Goal: Task Accomplishment & Management: Complete application form

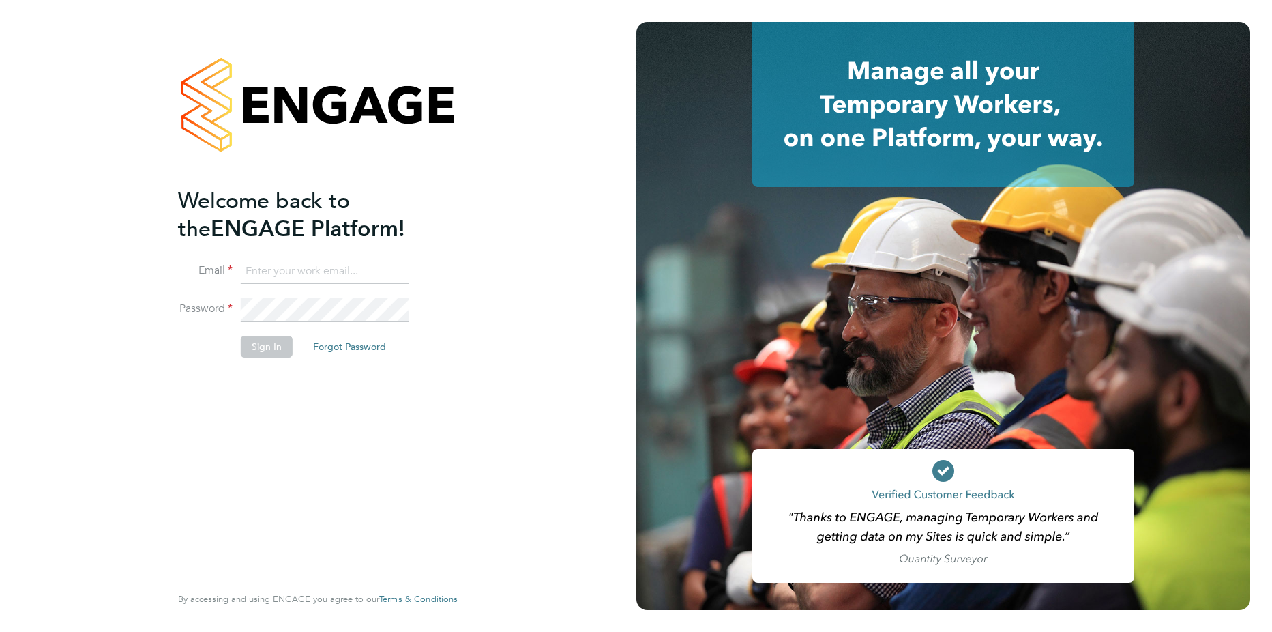
type input "adrian.iacob@cpplc.com"
click at [261, 349] on button "Sign In" at bounding box center [267, 347] width 52 height 22
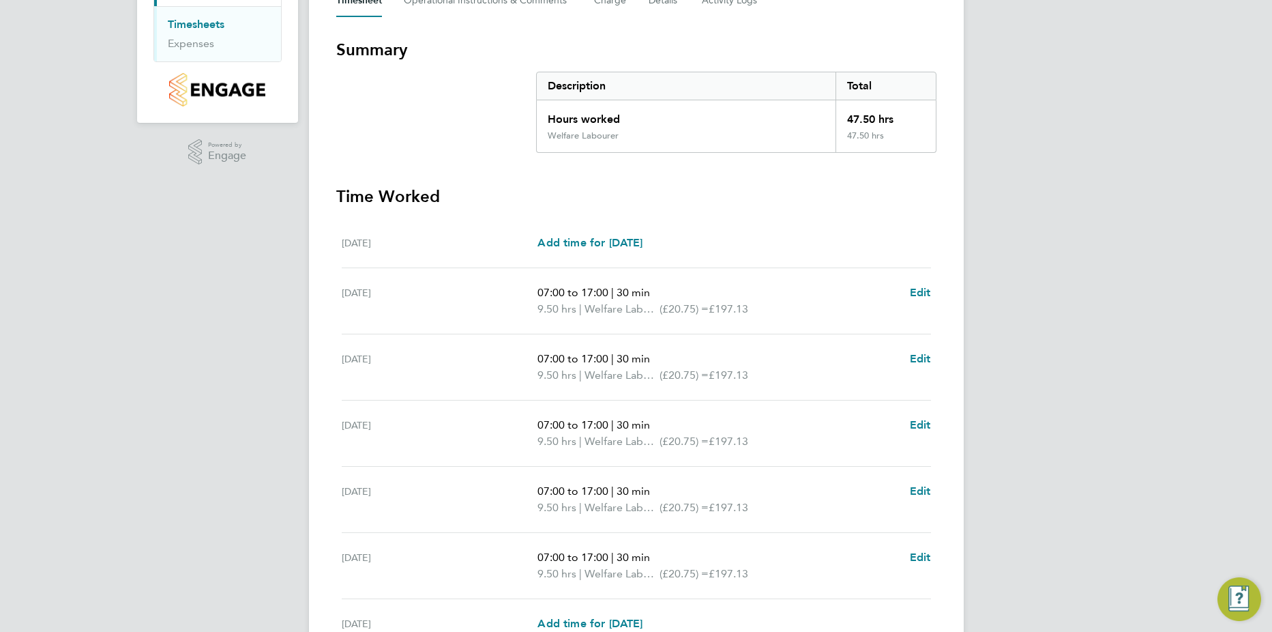
scroll to position [354, 0]
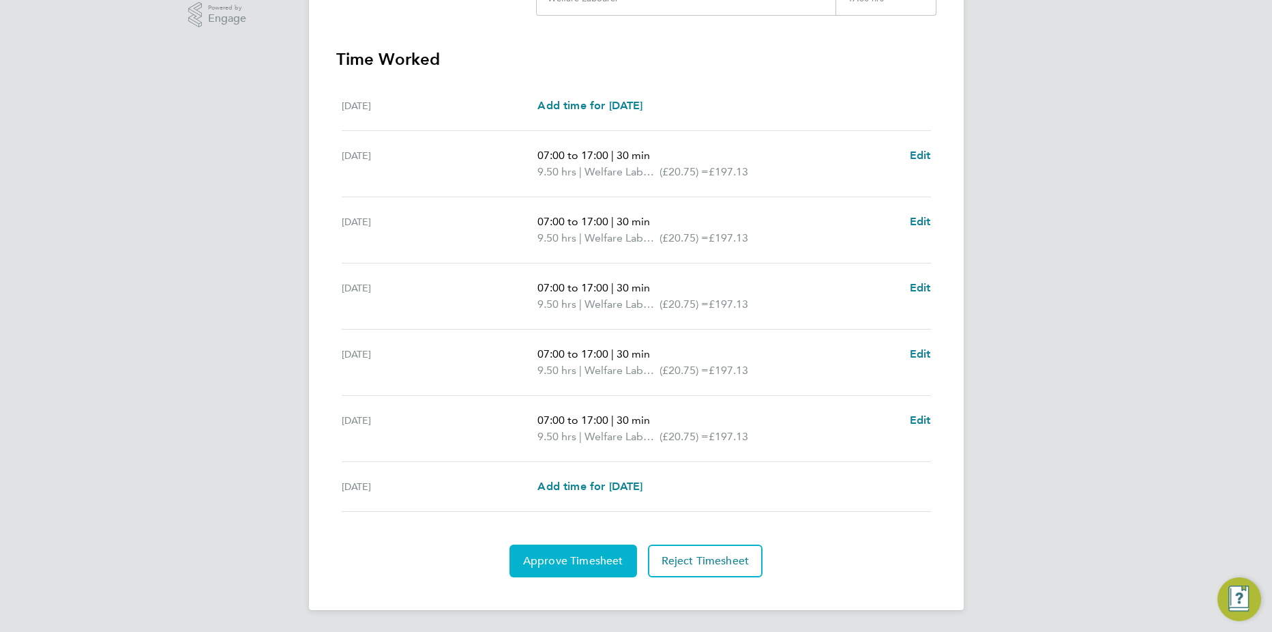
click at [613, 547] on button "Approve Timesheet" at bounding box center [574, 560] width 128 height 33
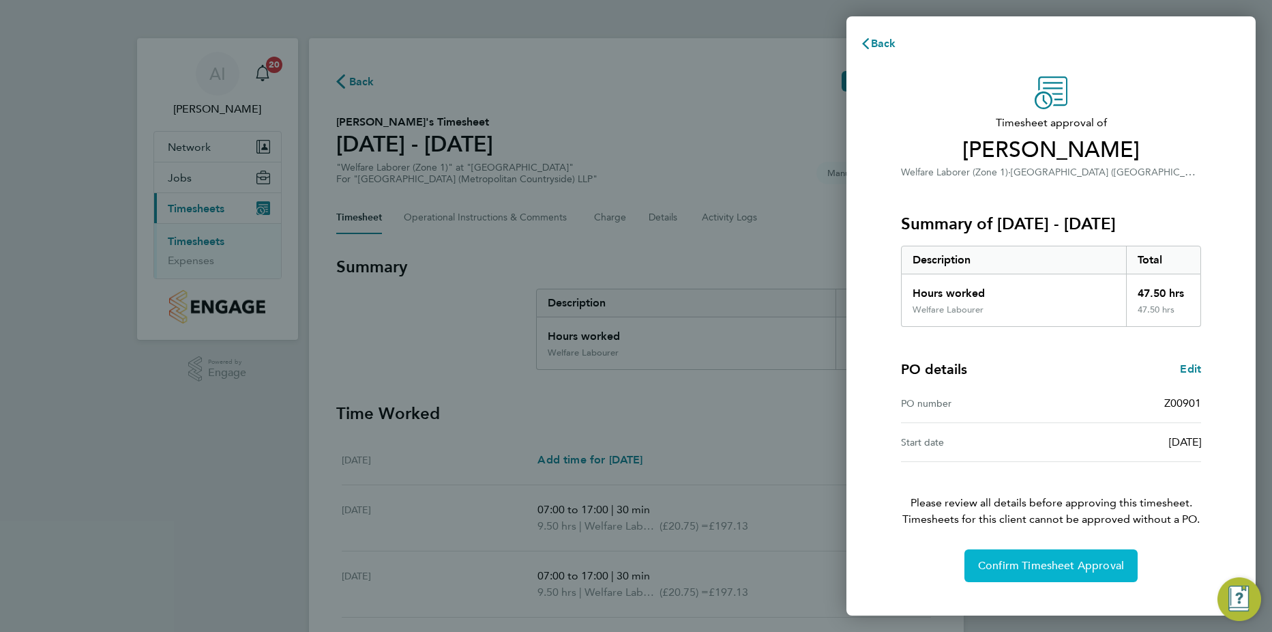
click at [1094, 558] on button "Confirm Timesheet Approval" at bounding box center [1051, 565] width 173 height 33
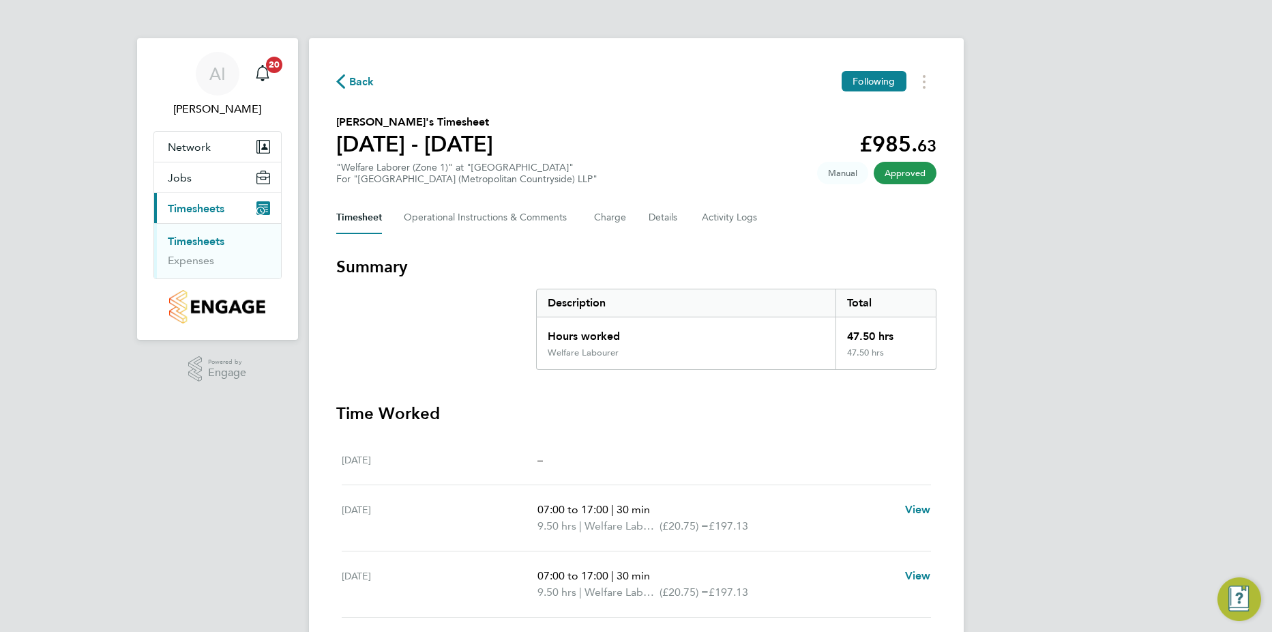
click at [197, 242] on link "Timesheets" at bounding box center [196, 241] width 57 height 13
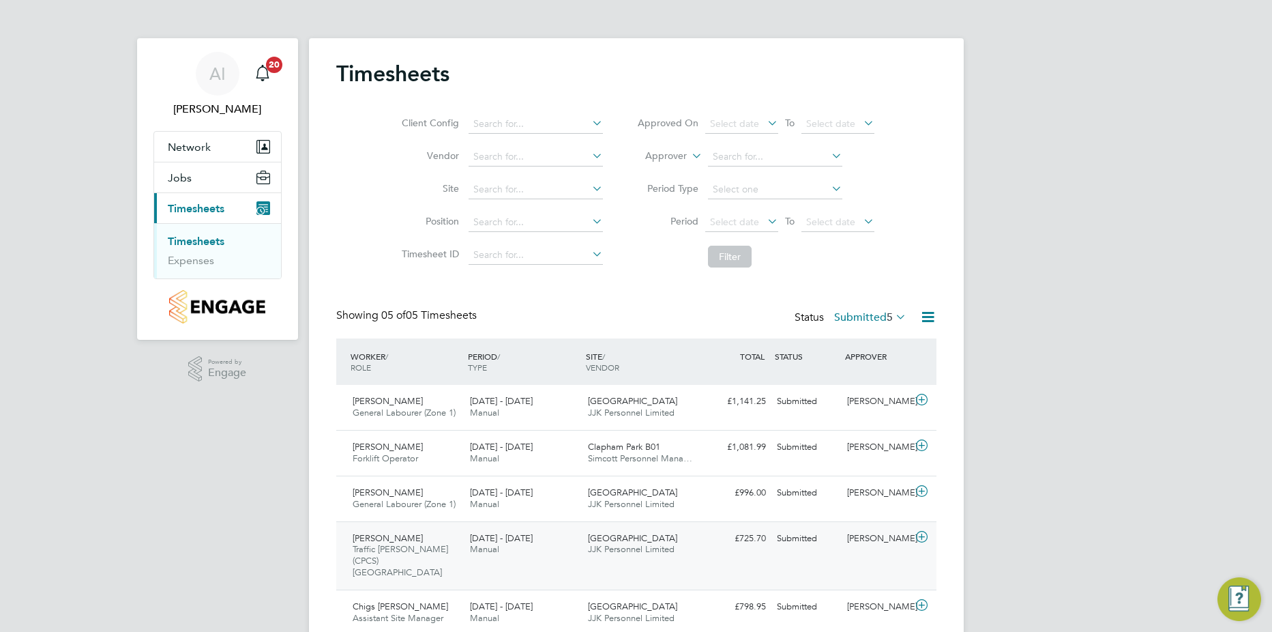
scroll to position [42, 0]
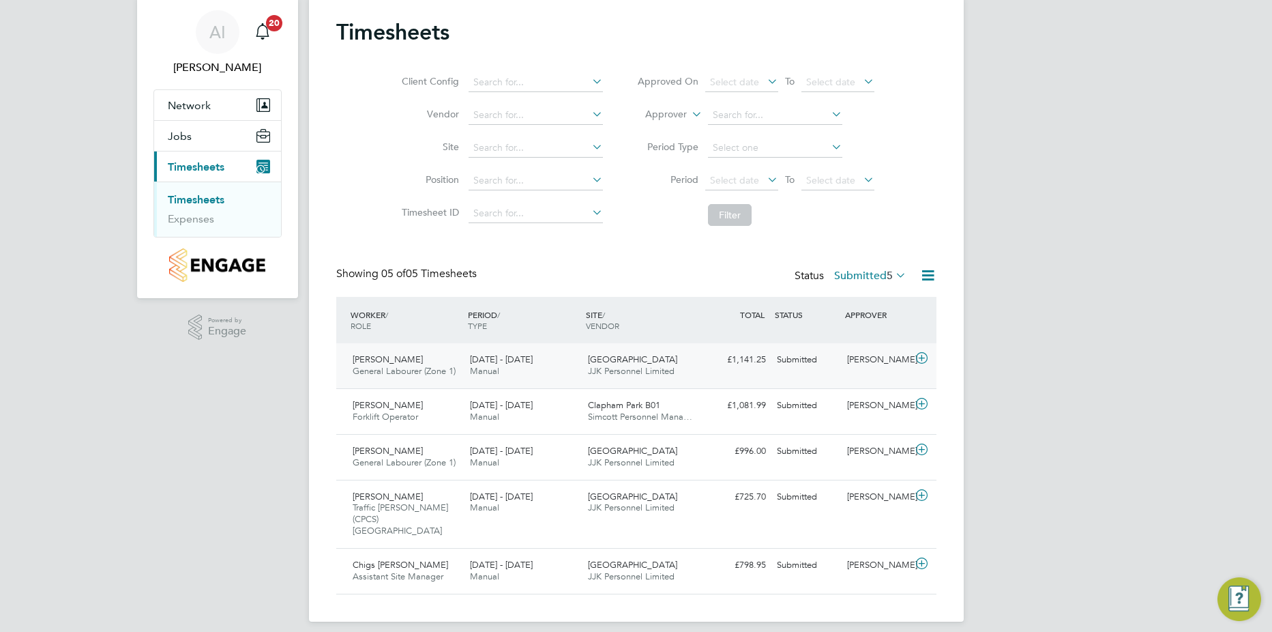
click at [921, 360] on icon at bounding box center [922, 358] width 17 height 11
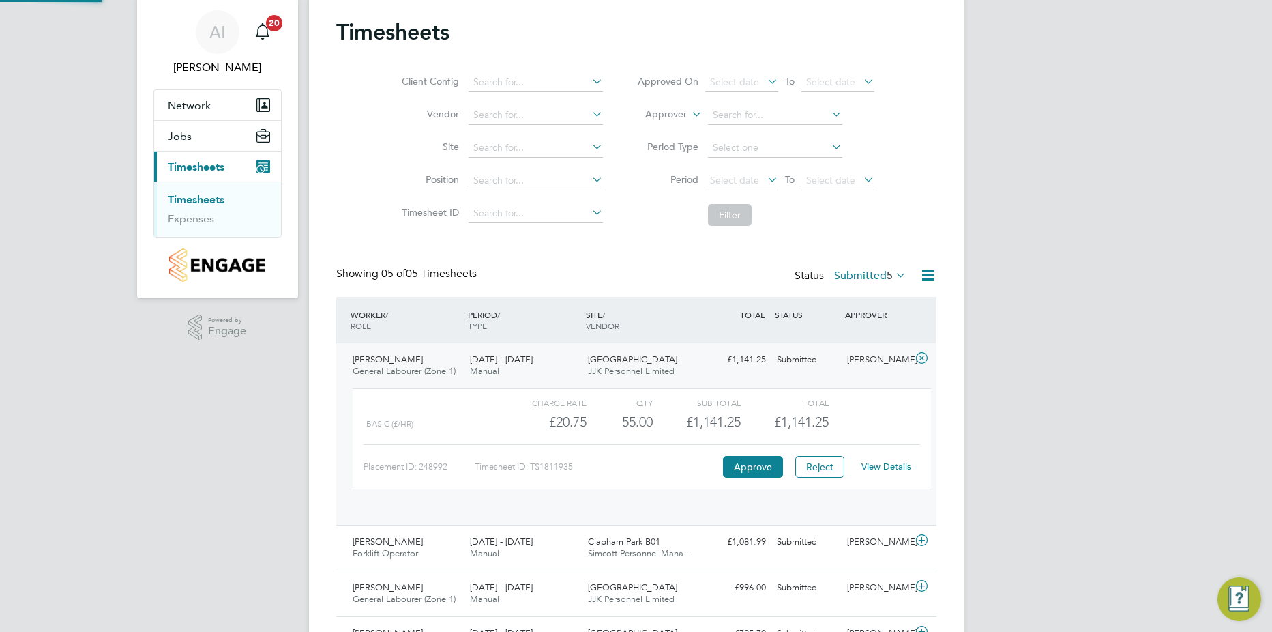
scroll to position [23, 133]
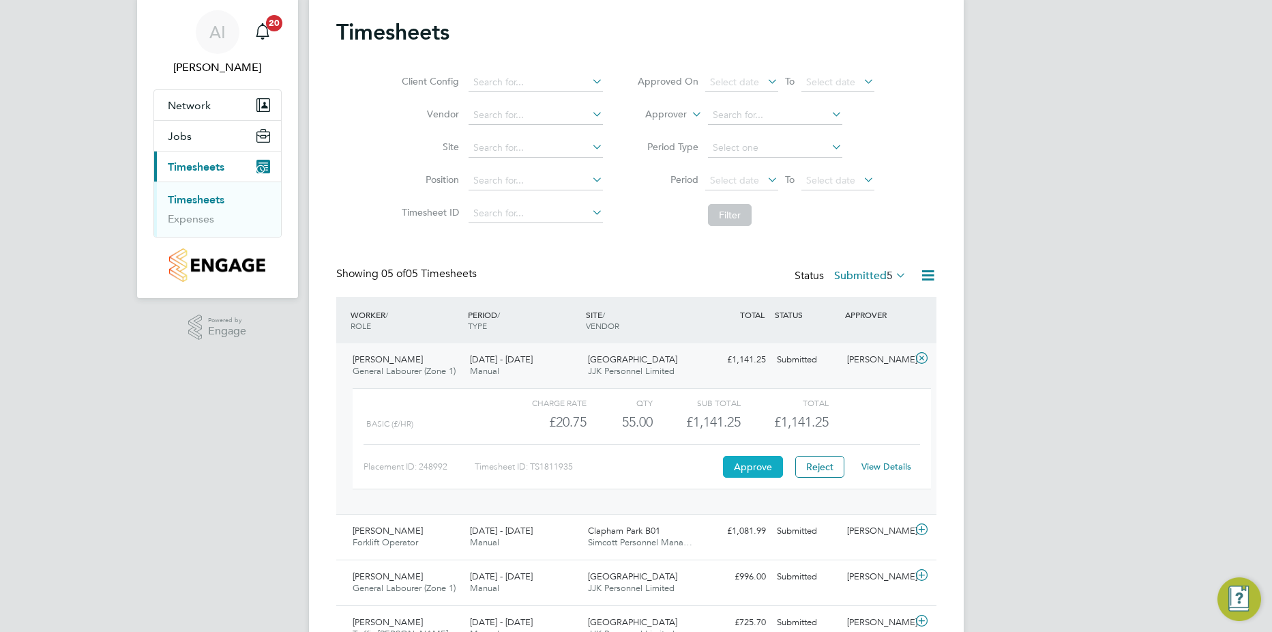
click at [755, 465] on button "Approve" at bounding box center [753, 467] width 60 height 22
click at [211, 199] on link "Timesheets" at bounding box center [196, 199] width 57 height 13
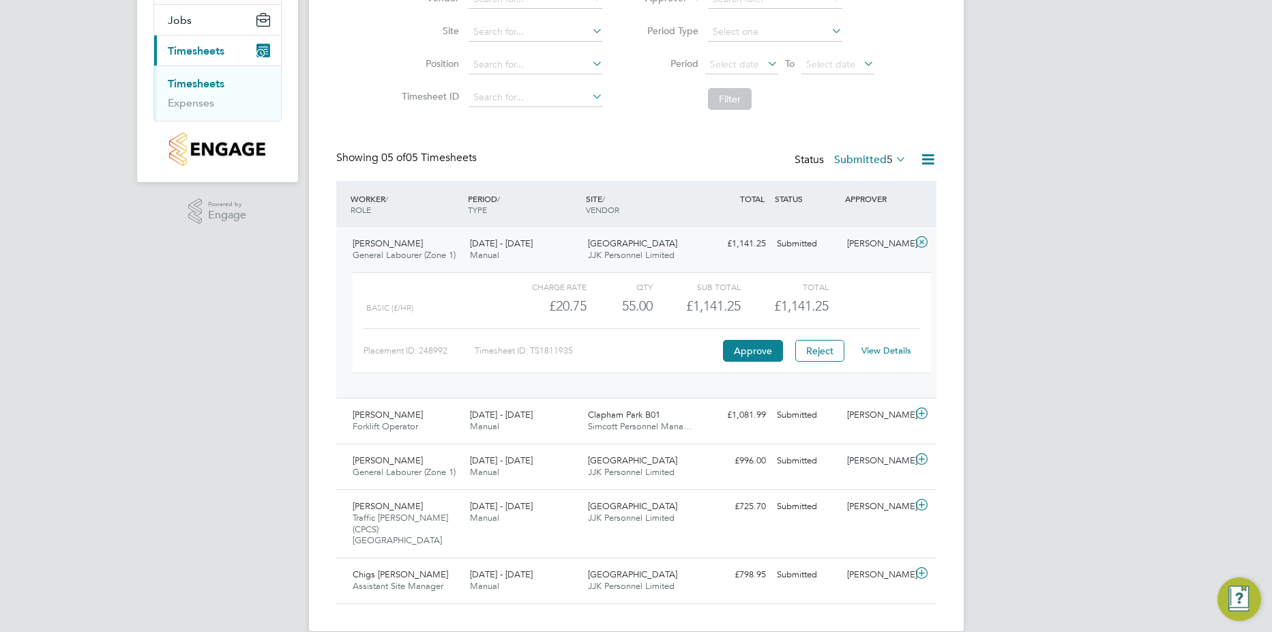
scroll to position [167, 0]
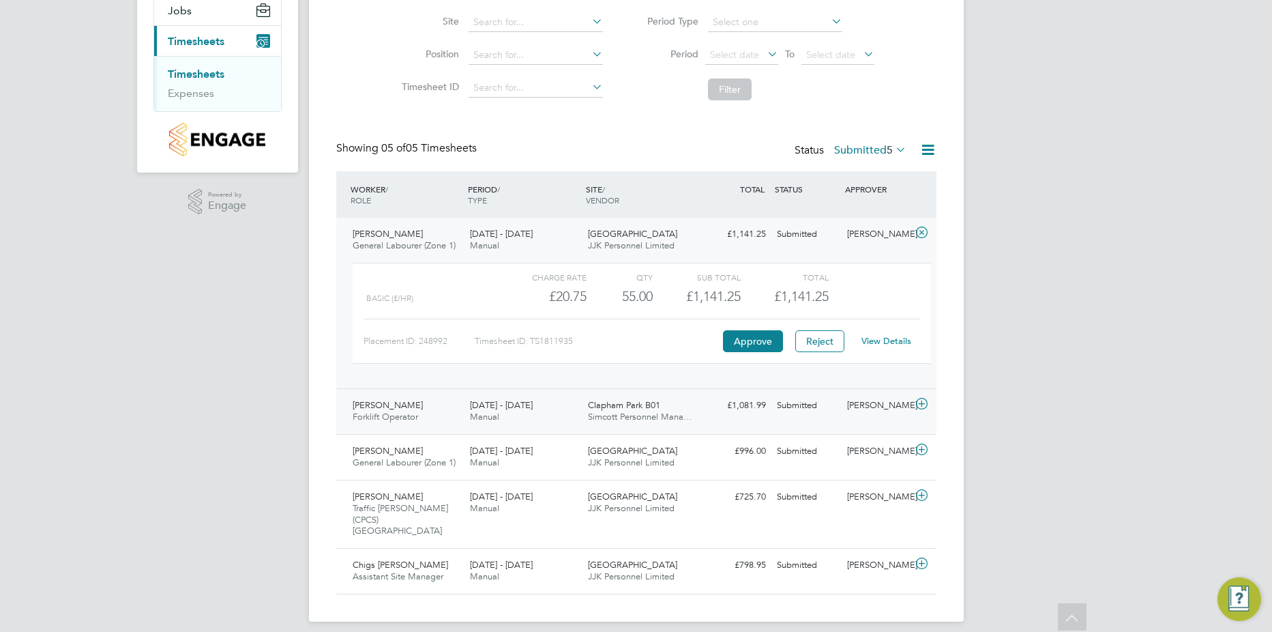
click at [920, 404] on icon at bounding box center [922, 403] width 17 height 11
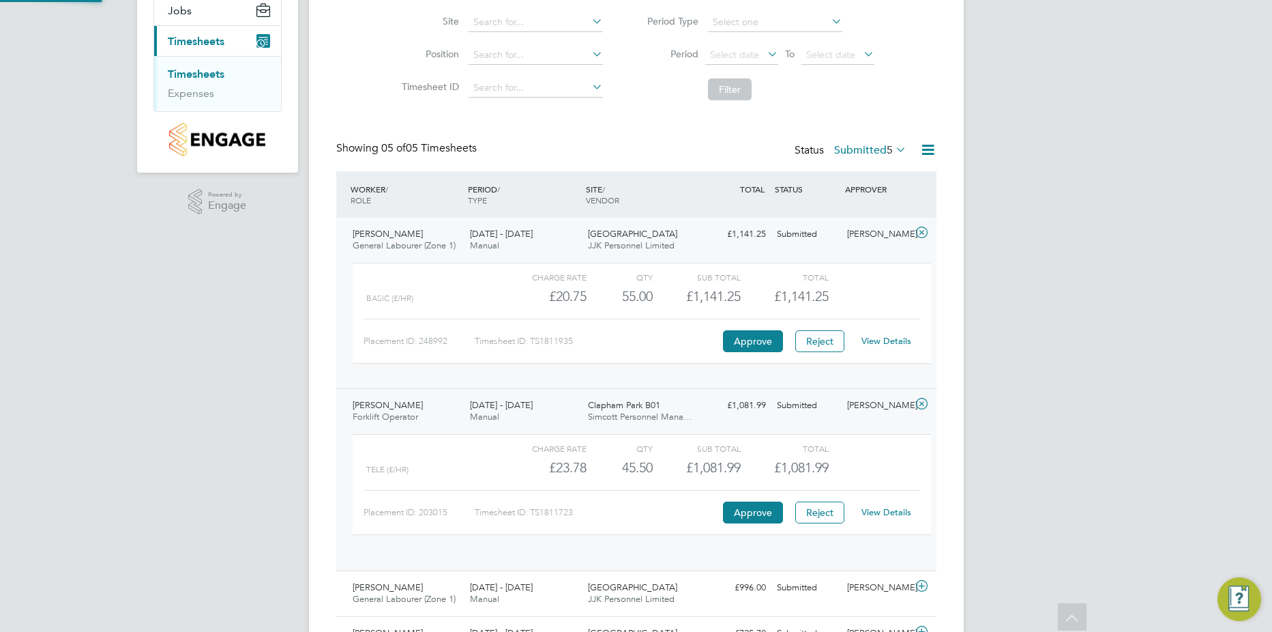
scroll to position [23, 133]
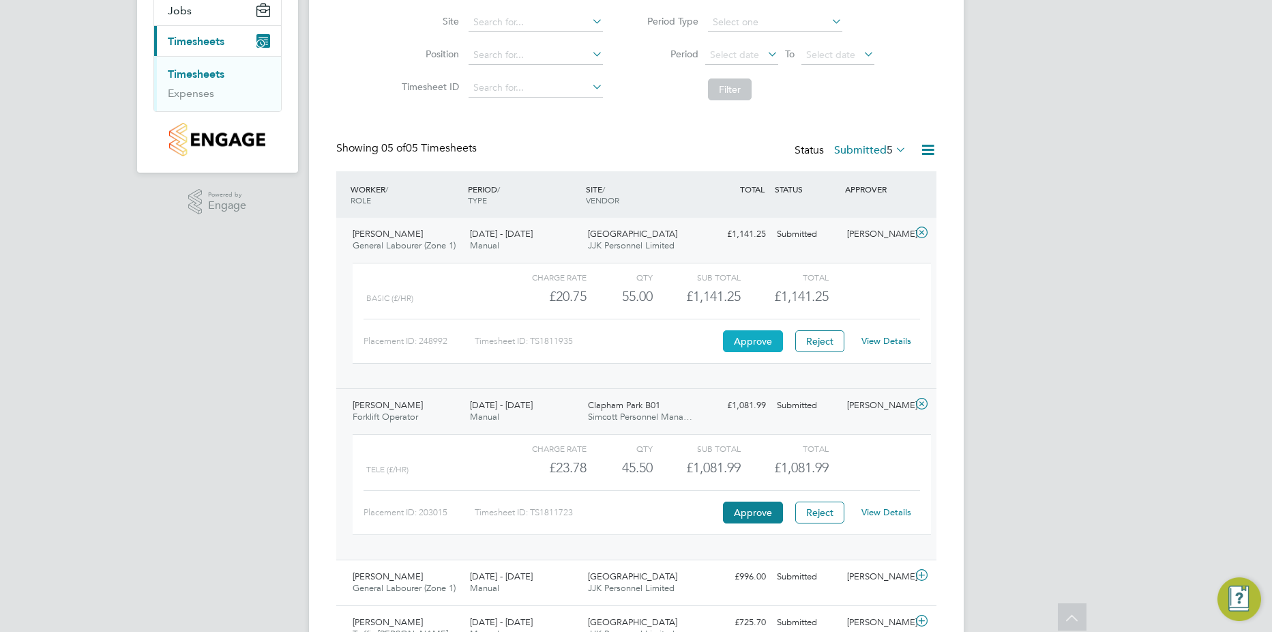
click at [734, 334] on button "Approve" at bounding box center [753, 341] width 60 height 22
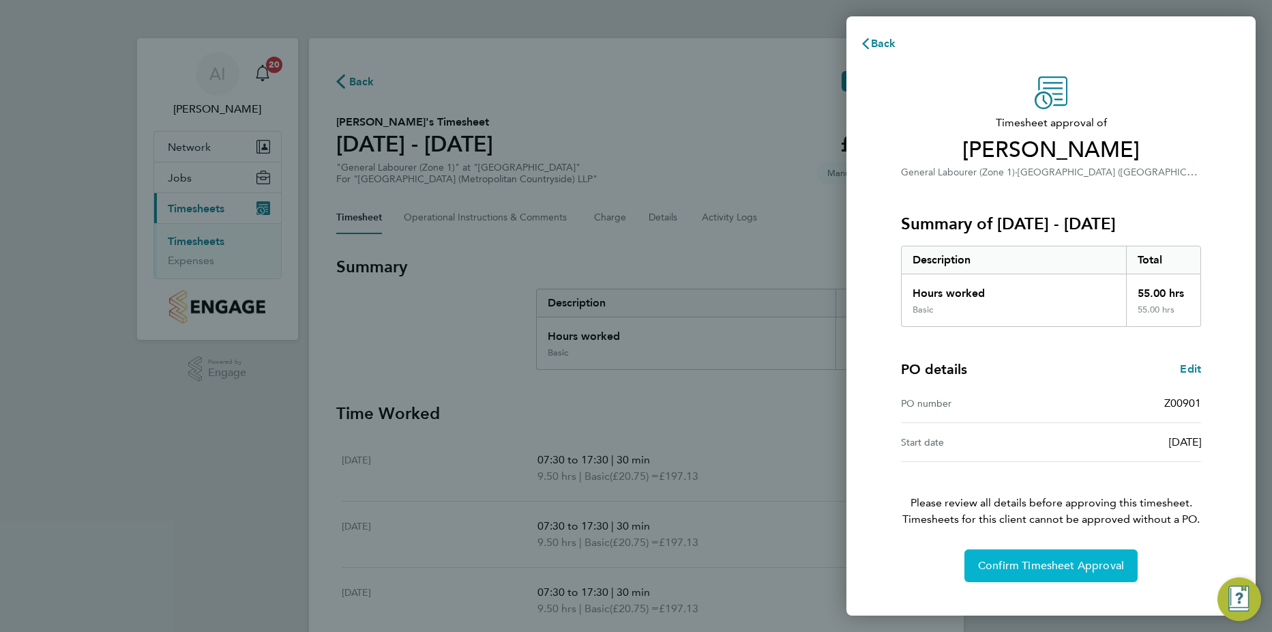
click at [1041, 572] on button "Confirm Timesheet Approval" at bounding box center [1051, 565] width 173 height 33
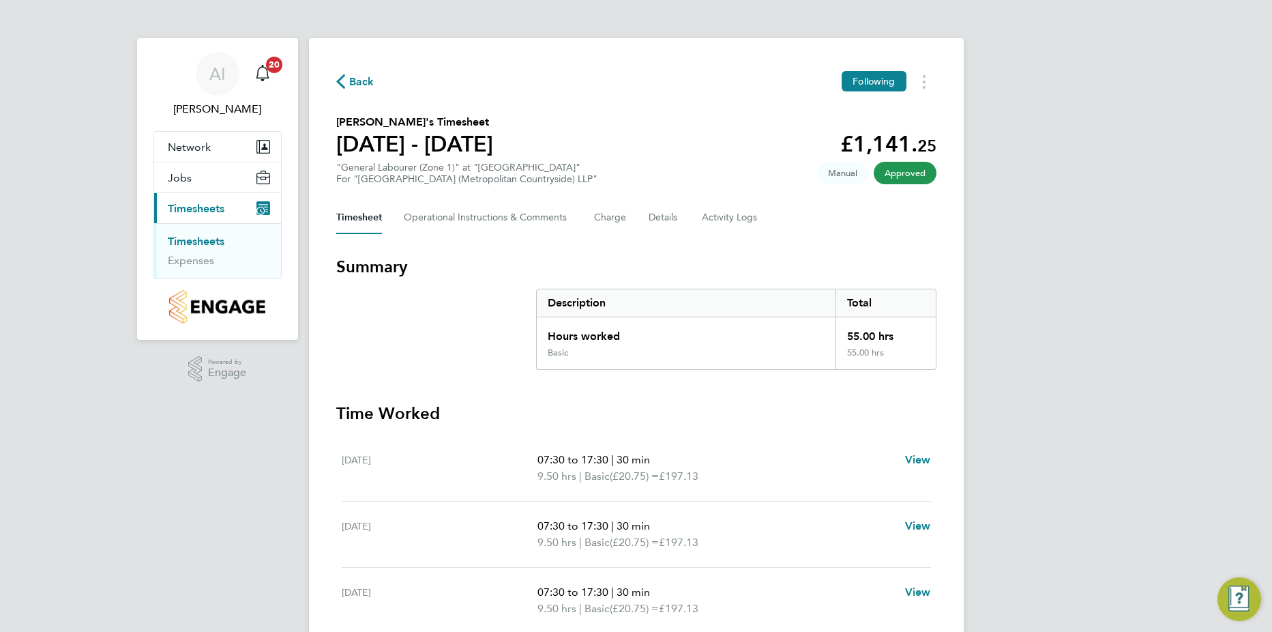
click at [209, 237] on link "Timesheets" at bounding box center [196, 241] width 57 height 13
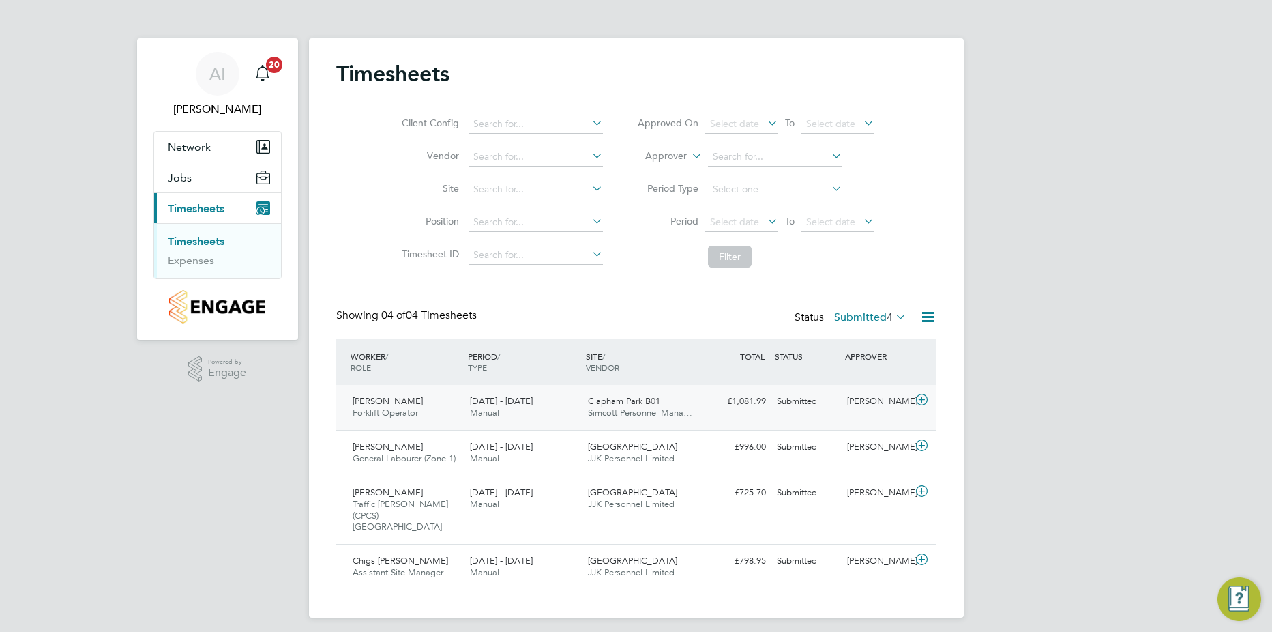
click at [919, 402] on icon at bounding box center [922, 399] width 17 height 11
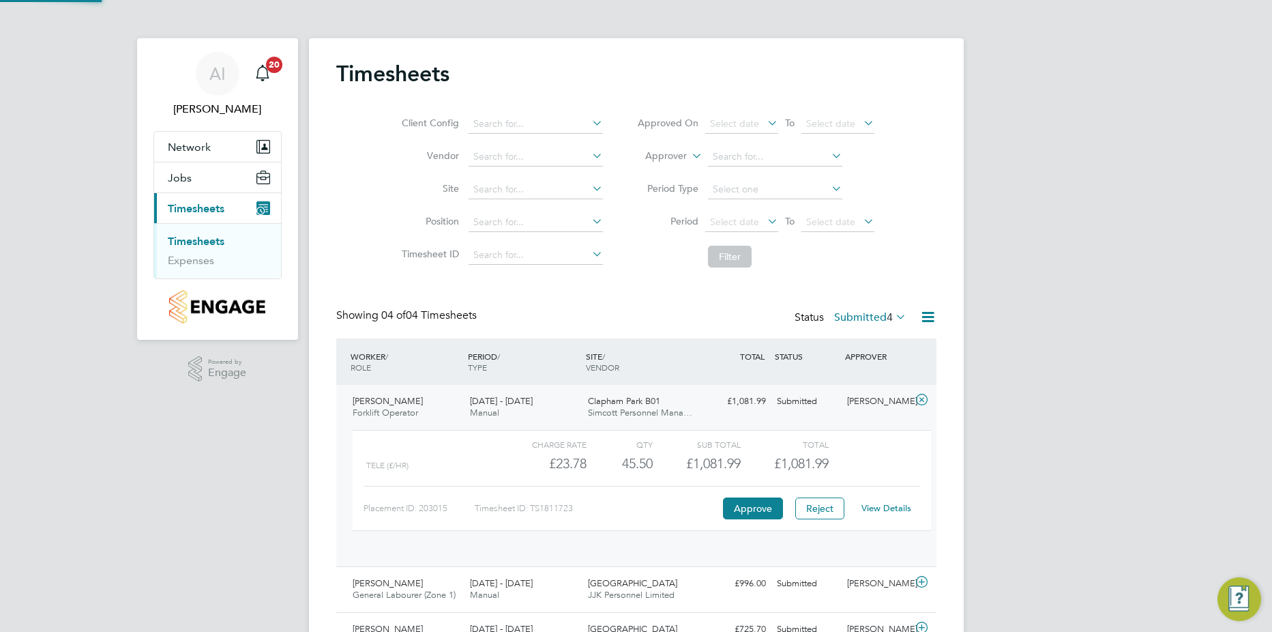
scroll to position [23, 133]
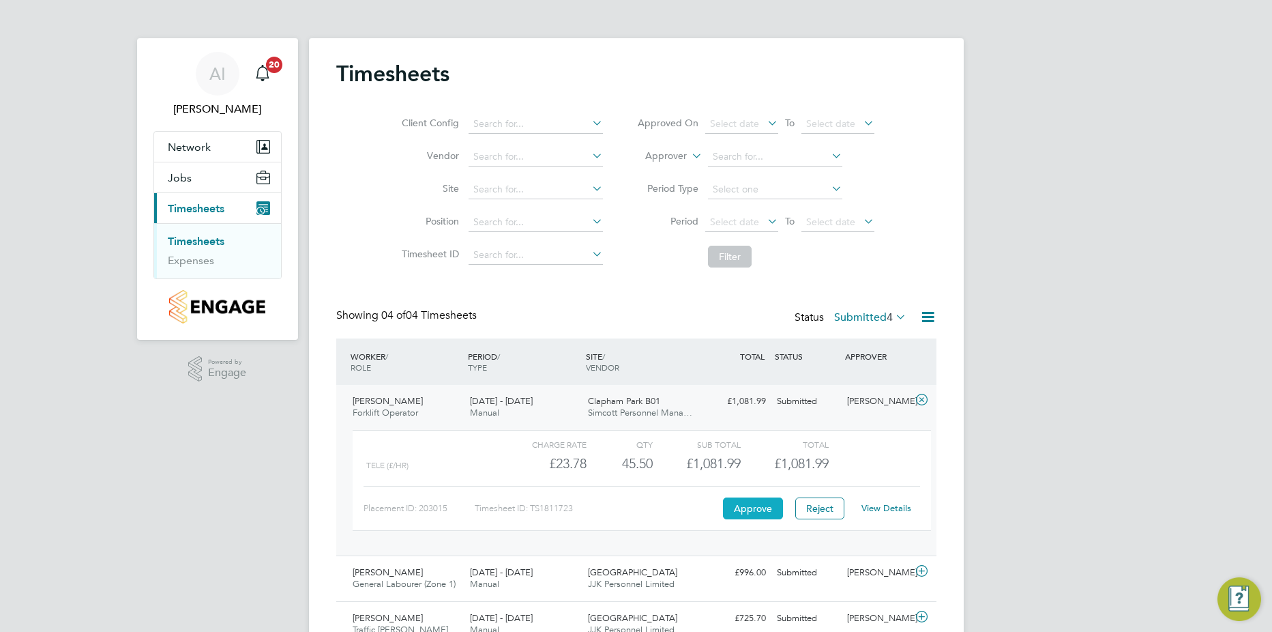
click at [763, 506] on button "Approve" at bounding box center [753, 508] width 60 height 22
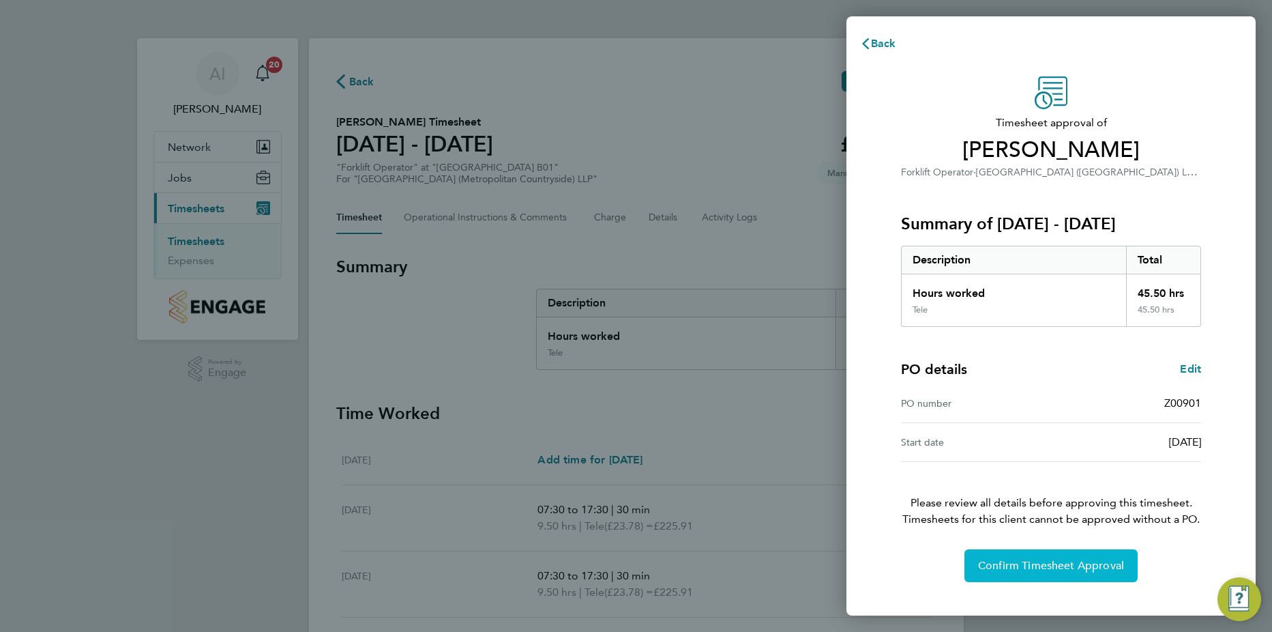
click at [1012, 571] on span "Confirm Timesheet Approval" at bounding box center [1051, 566] width 146 height 14
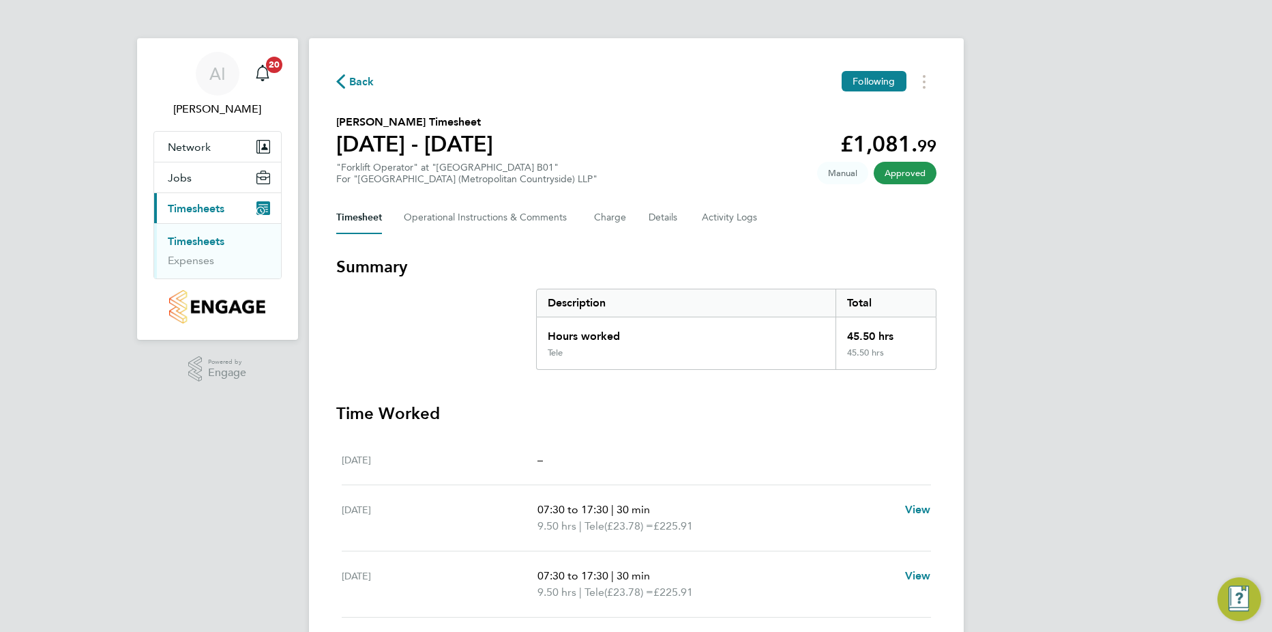
click at [196, 234] on ul "Timesheets Expenses" at bounding box center [217, 250] width 127 height 55
click at [196, 238] on link "Timesheets" at bounding box center [196, 241] width 57 height 13
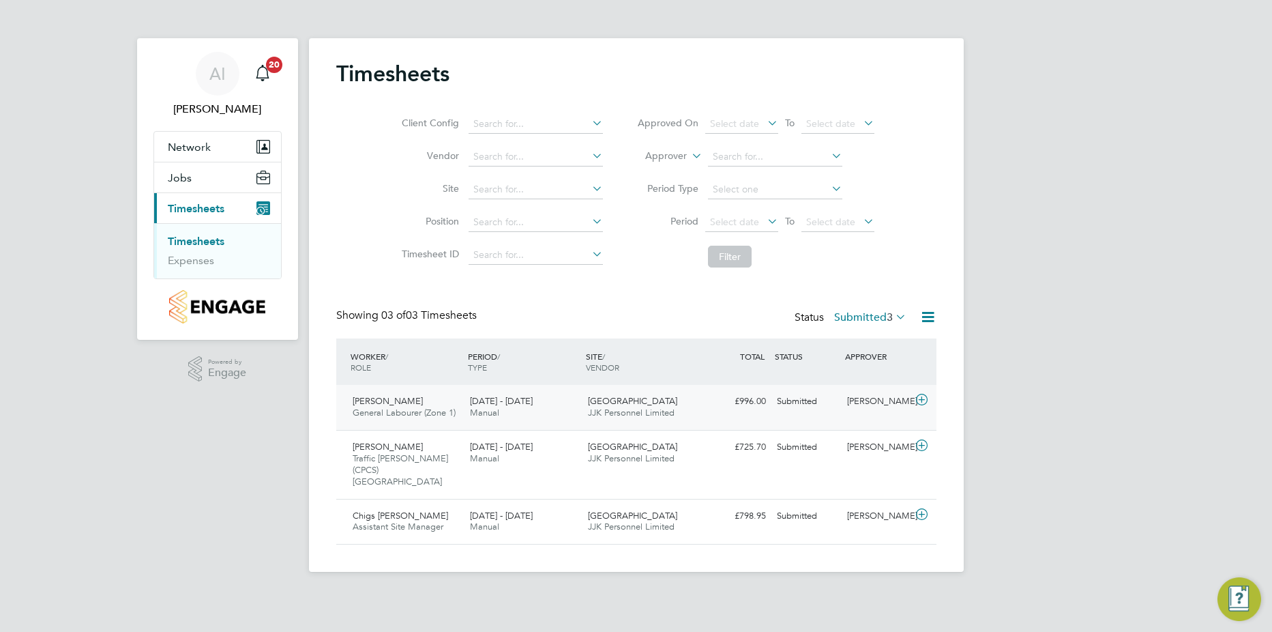
click at [921, 397] on icon at bounding box center [922, 399] width 17 height 11
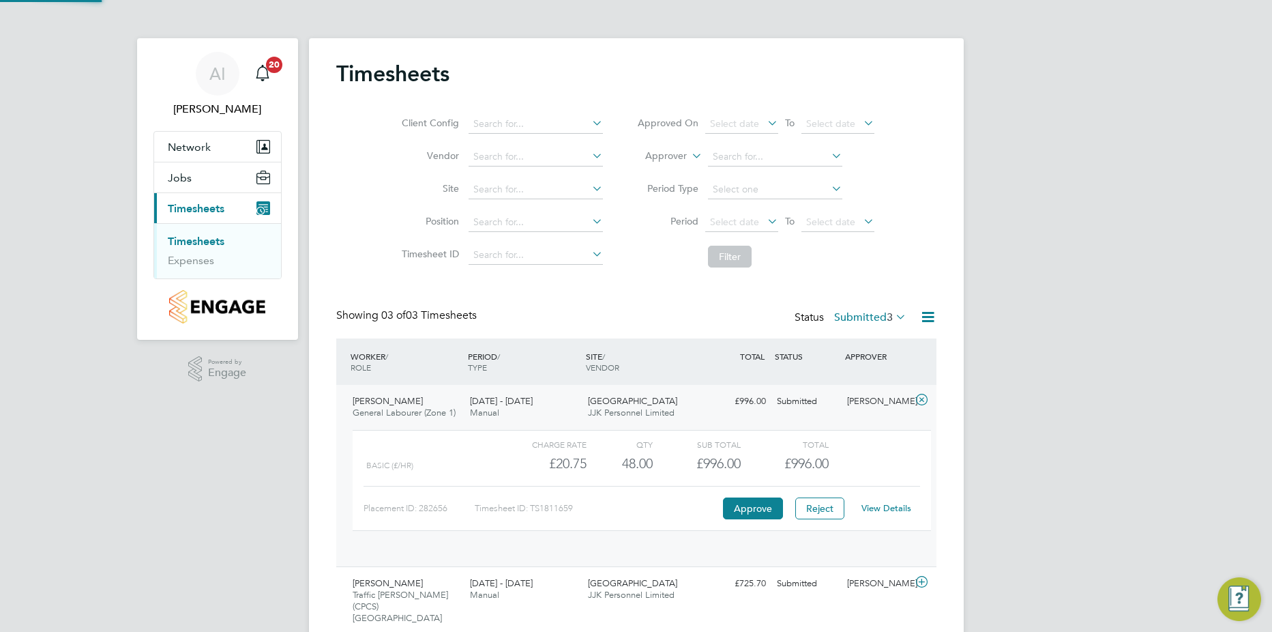
scroll to position [23, 133]
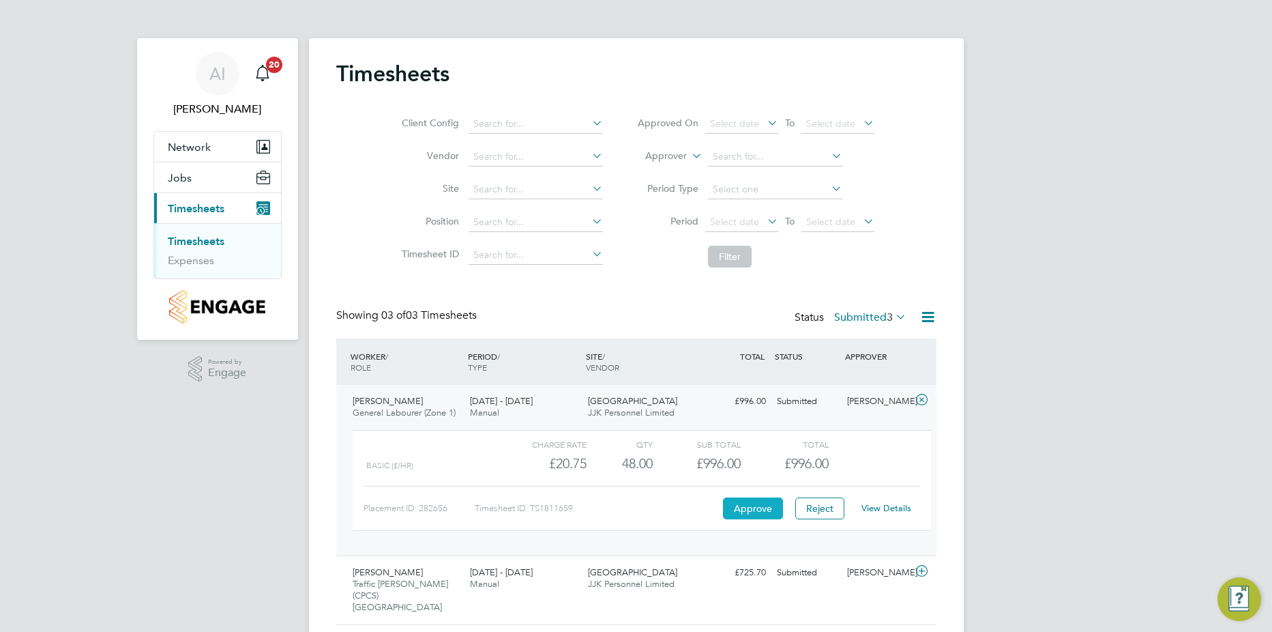
click at [766, 505] on button "Approve" at bounding box center [753, 508] width 60 height 22
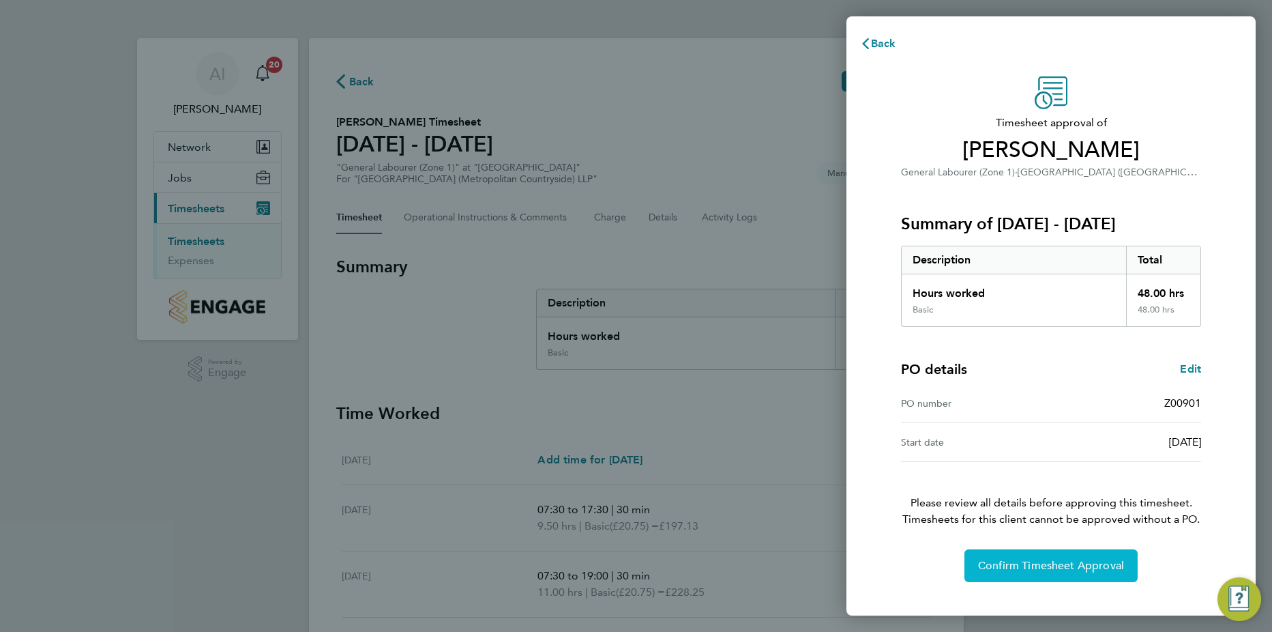
click at [1009, 564] on span "Confirm Timesheet Approval" at bounding box center [1051, 566] width 146 height 14
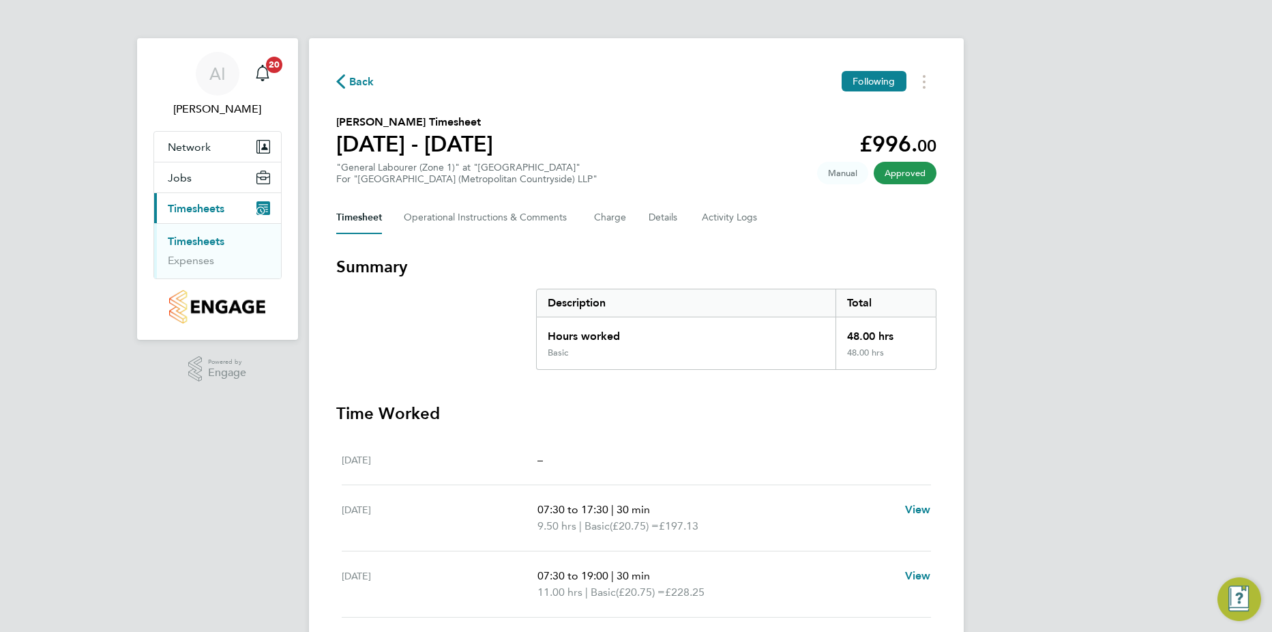
click at [197, 244] on link "Timesheets" at bounding box center [196, 241] width 57 height 13
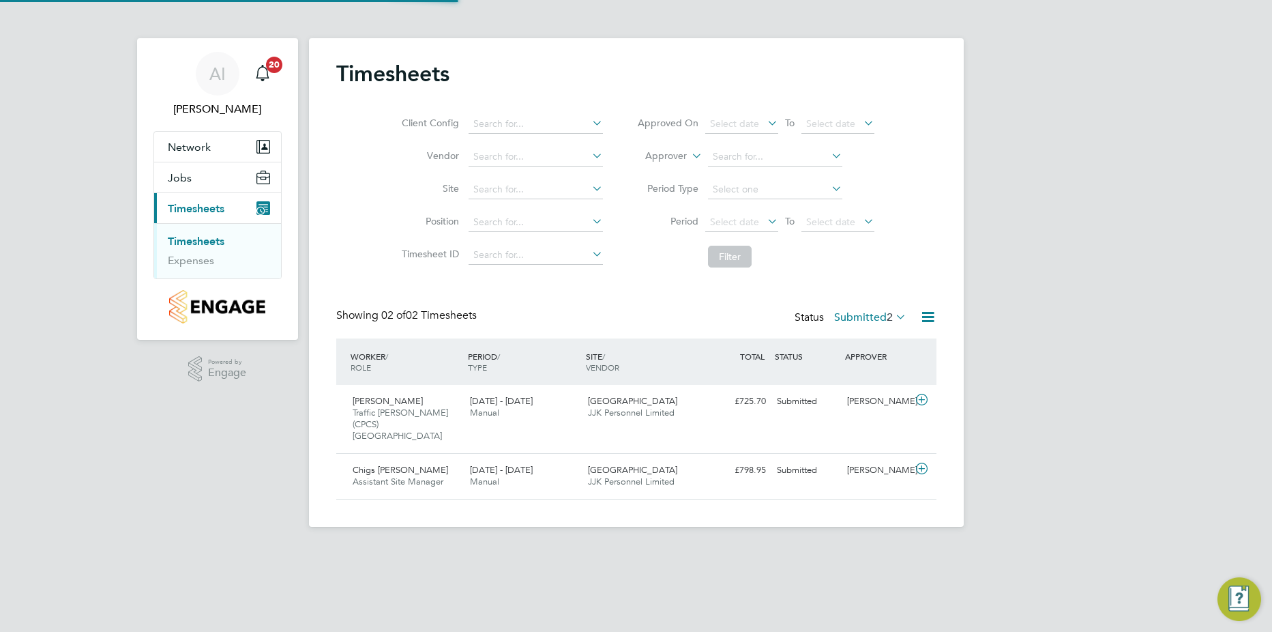
scroll to position [35, 119]
click at [923, 404] on icon at bounding box center [922, 399] width 17 height 11
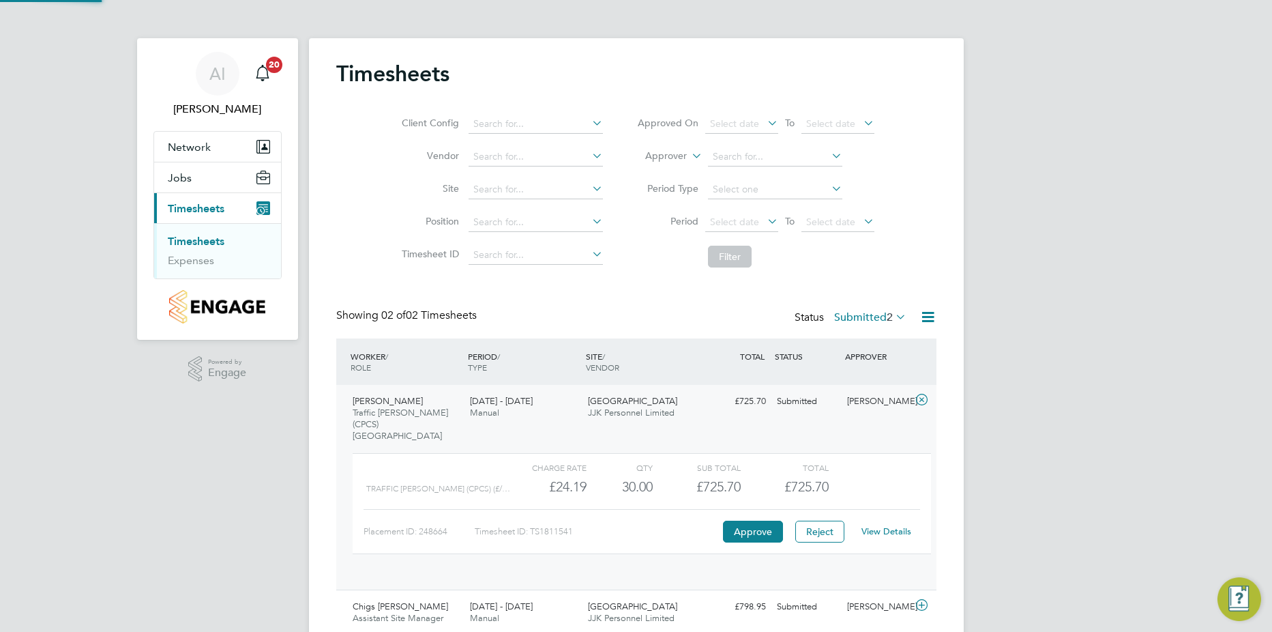
scroll to position [23, 133]
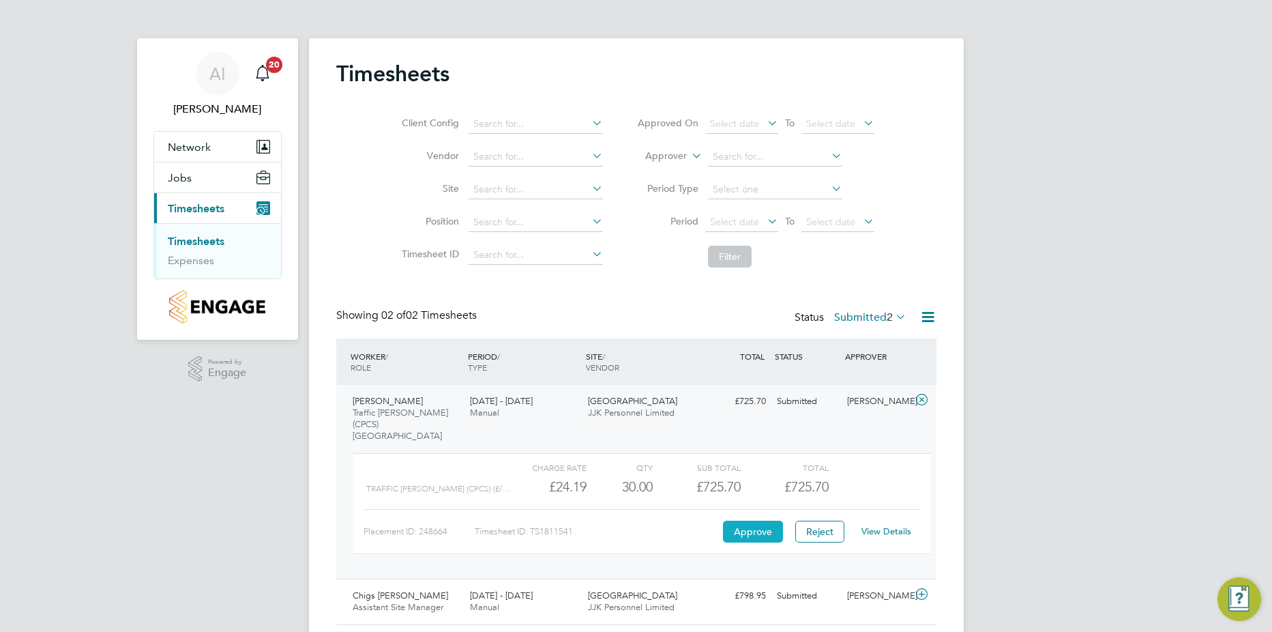
click at [764, 521] on button "Approve" at bounding box center [753, 532] width 60 height 22
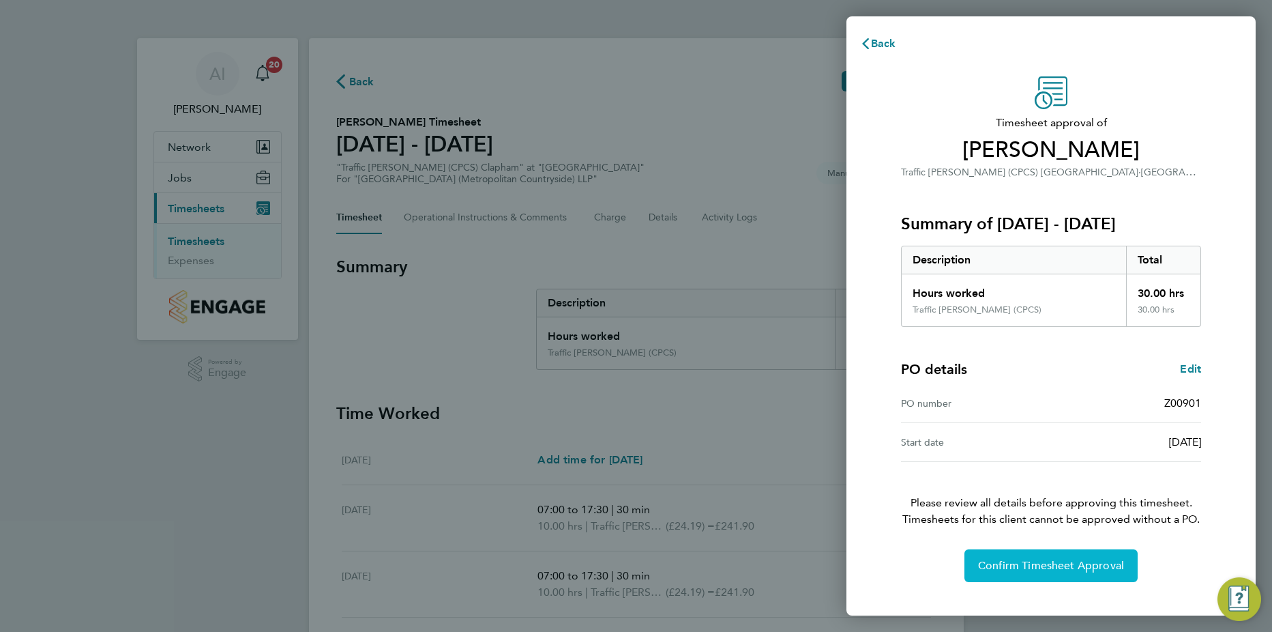
click at [1029, 564] on span "Confirm Timesheet Approval" at bounding box center [1051, 566] width 146 height 14
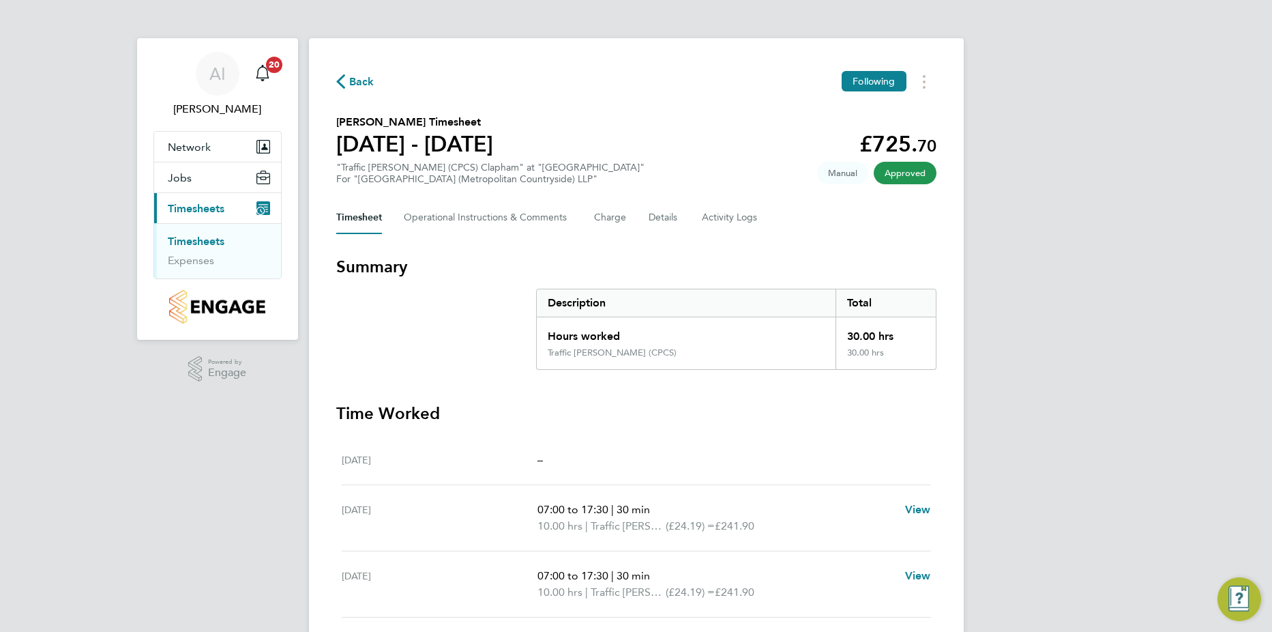
click at [214, 242] on link "Timesheets" at bounding box center [196, 241] width 57 height 13
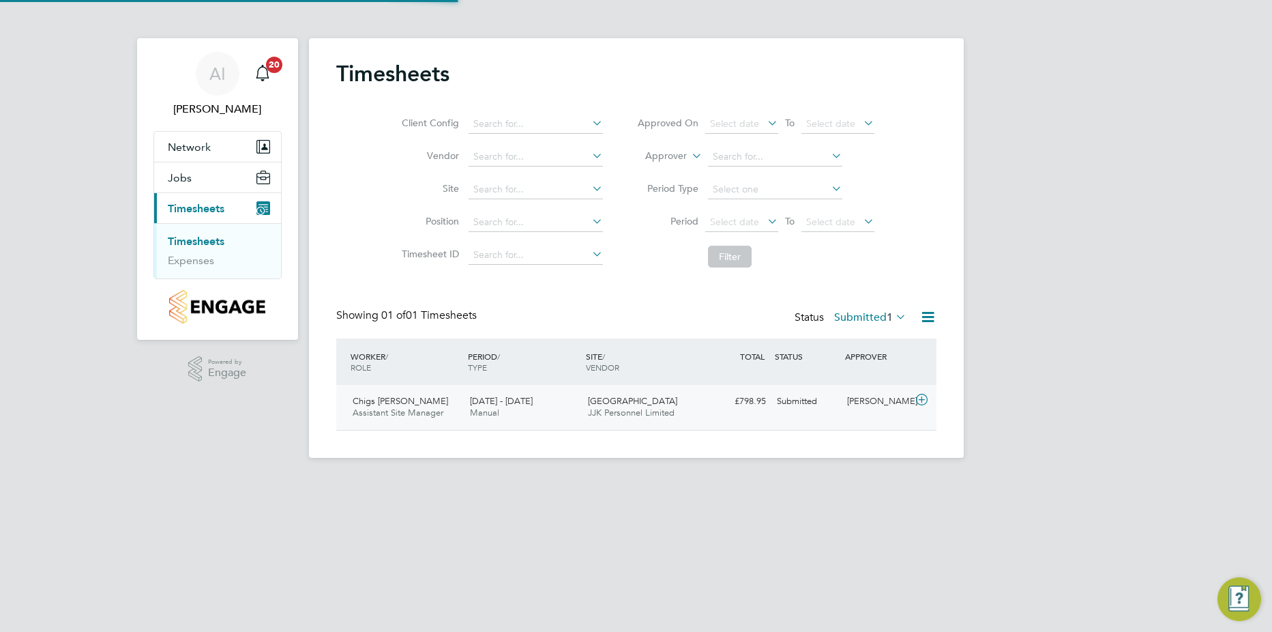
scroll to position [35, 119]
click at [922, 403] on icon at bounding box center [922, 399] width 17 height 11
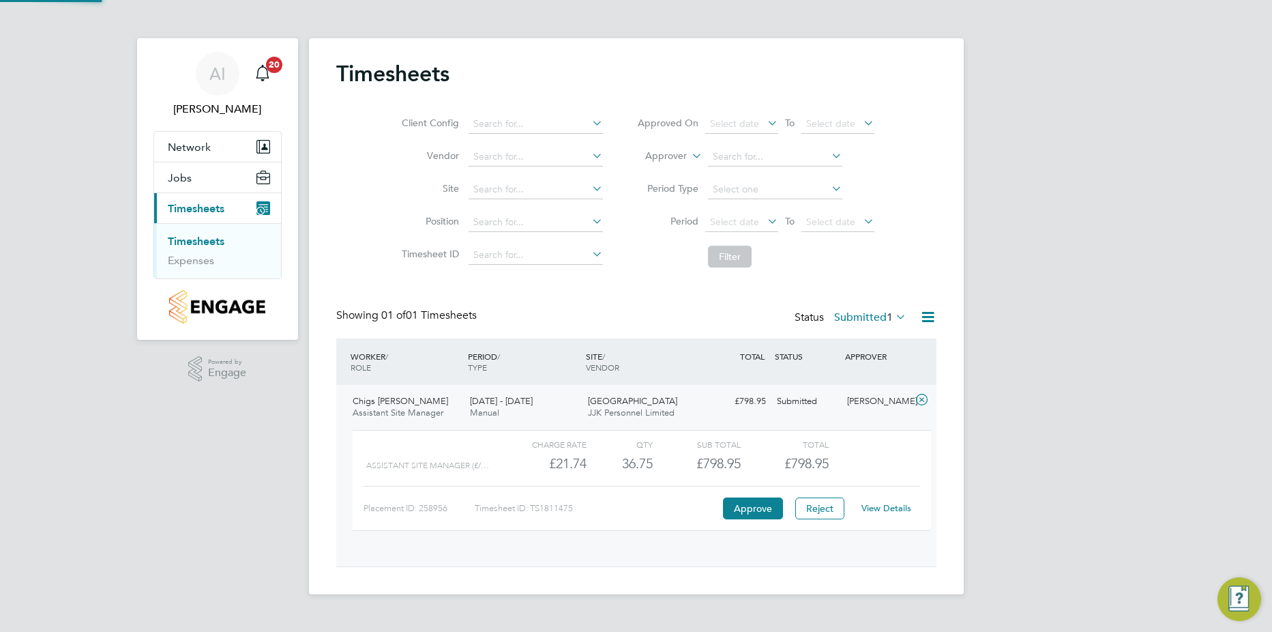
scroll to position [23, 133]
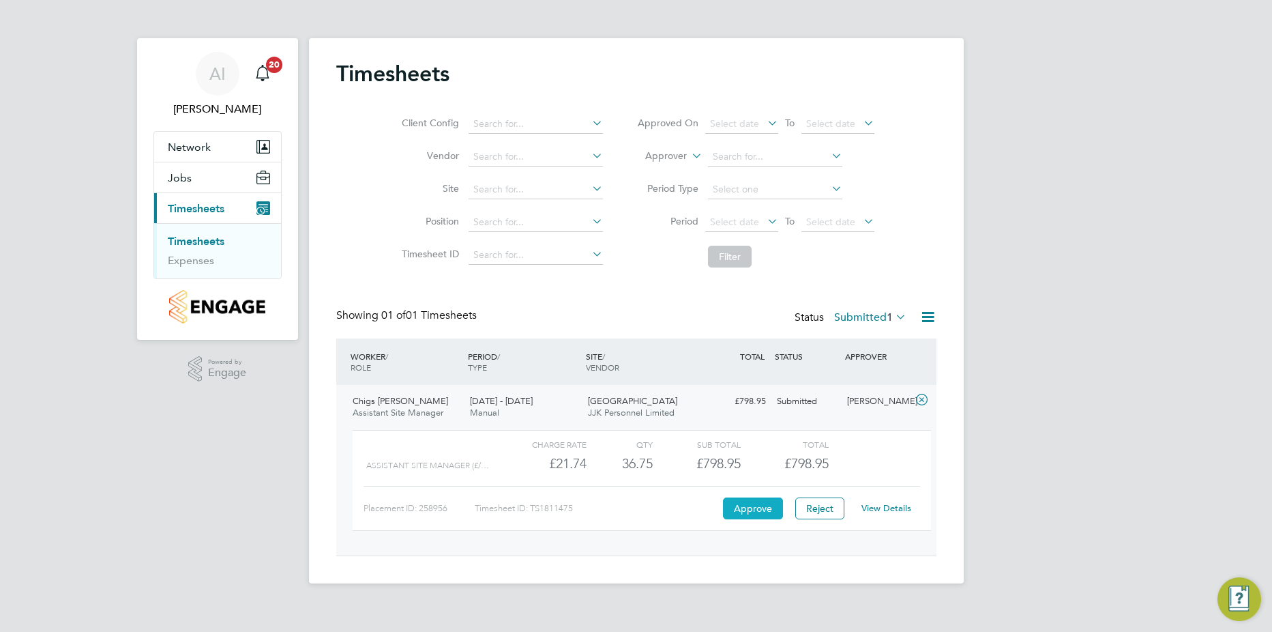
click at [747, 506] on button "Approve" at bounding box center [753, 508] width 60 height 22
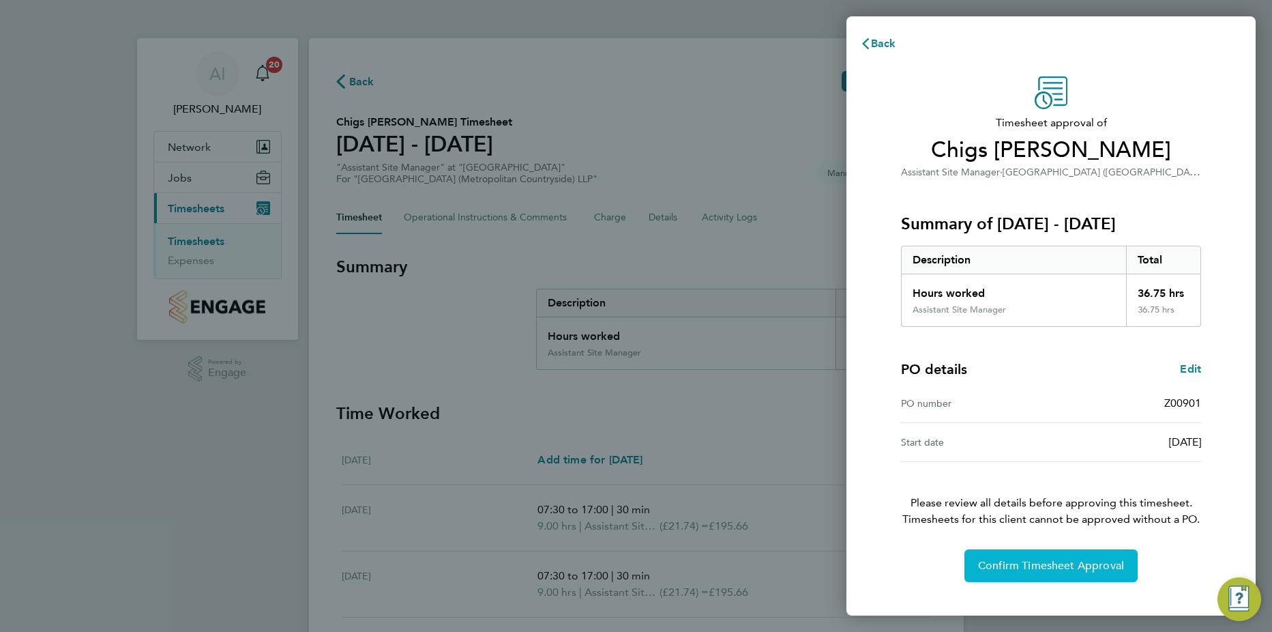
click at [1005, 572] on button "Confirm Timesheet Approval" at bounding box center [1051, 565] width 173 height 33
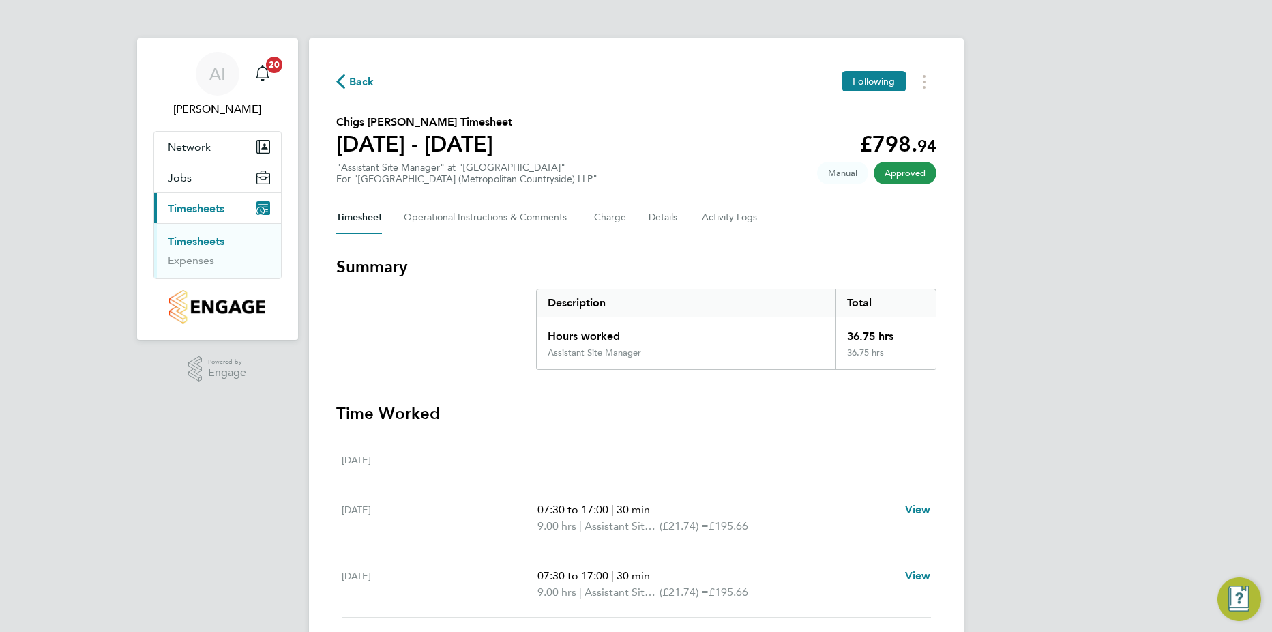
click at [202, 243] on link "Timesheets" at bounding box center [196, 241] width 57 height 13
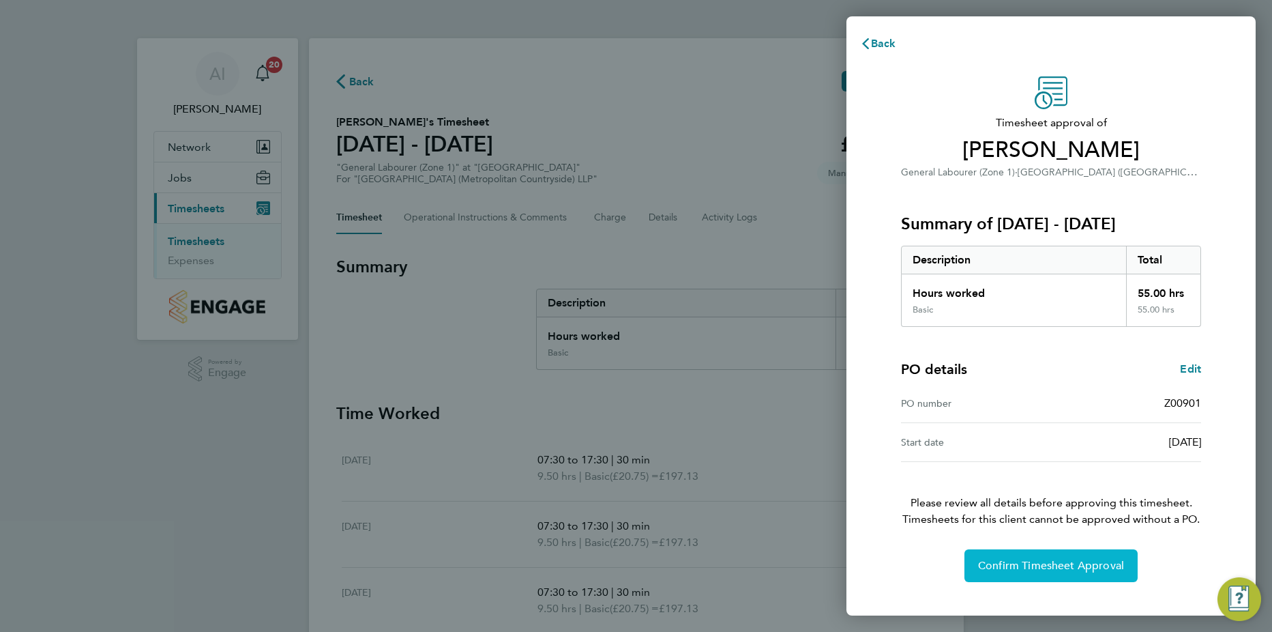
click at [1012, 570] on span "Confirm Timesheet Approval" at bounding box center [1051, 566] width 146 height 14
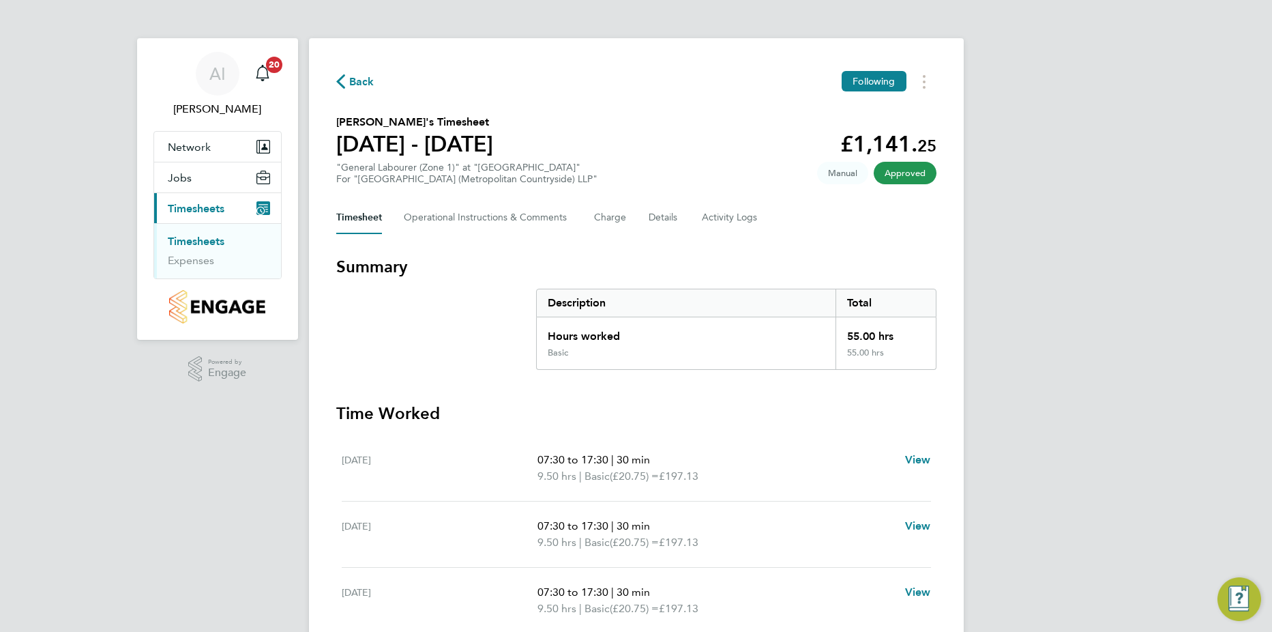
click at [191, 242] on link "Timesheets" at bounding box center [196, 241] width 57 height 13
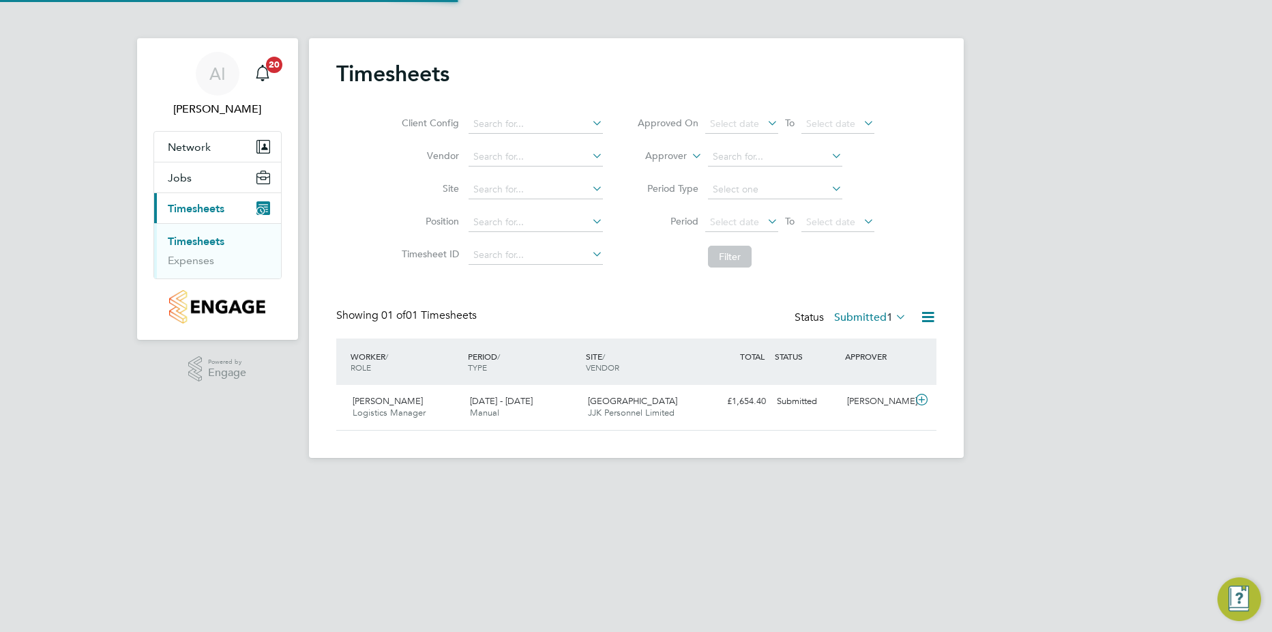
scroll to position [35, 119]
click at [929, 399] on icon at bounding box center [922, 399] width 17 height 11
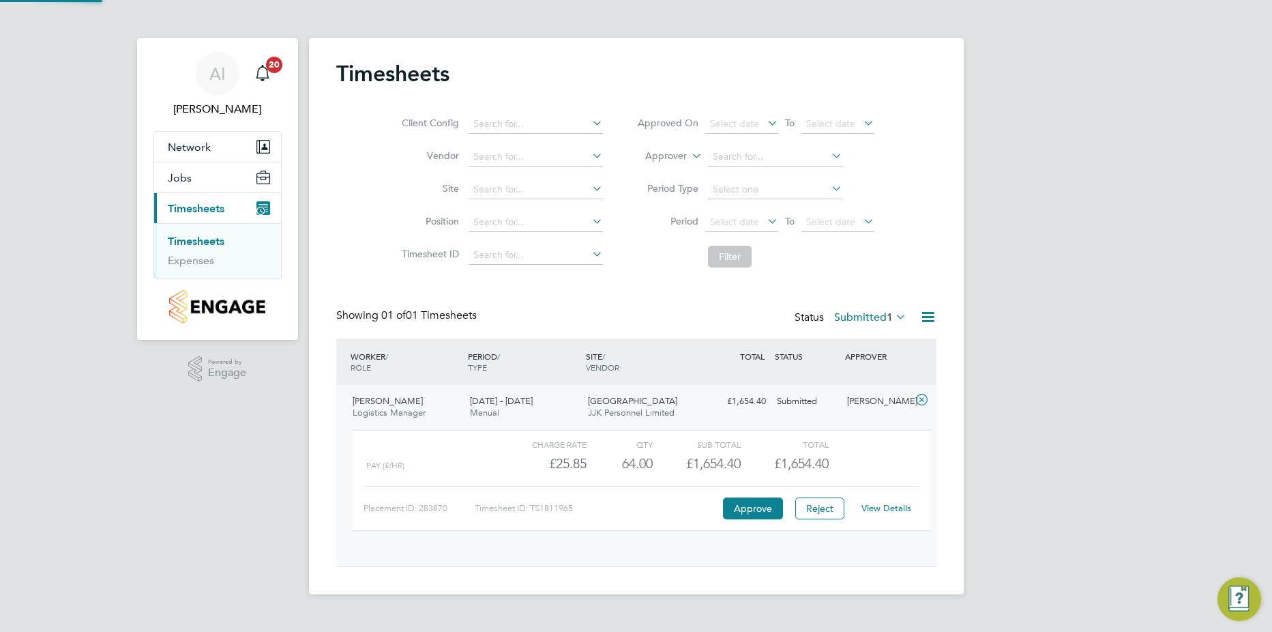
scroll to position [23, 133]
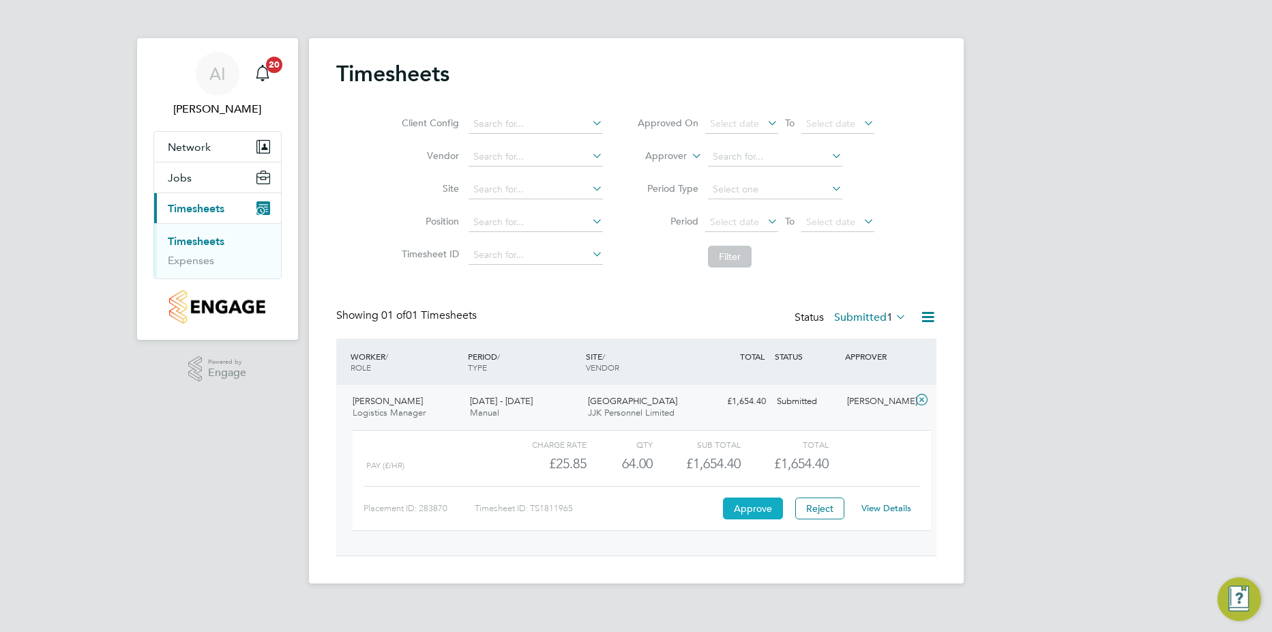
click at [756, 506] on button "Approve" at bounding box center [753, 508] width 60 height 22
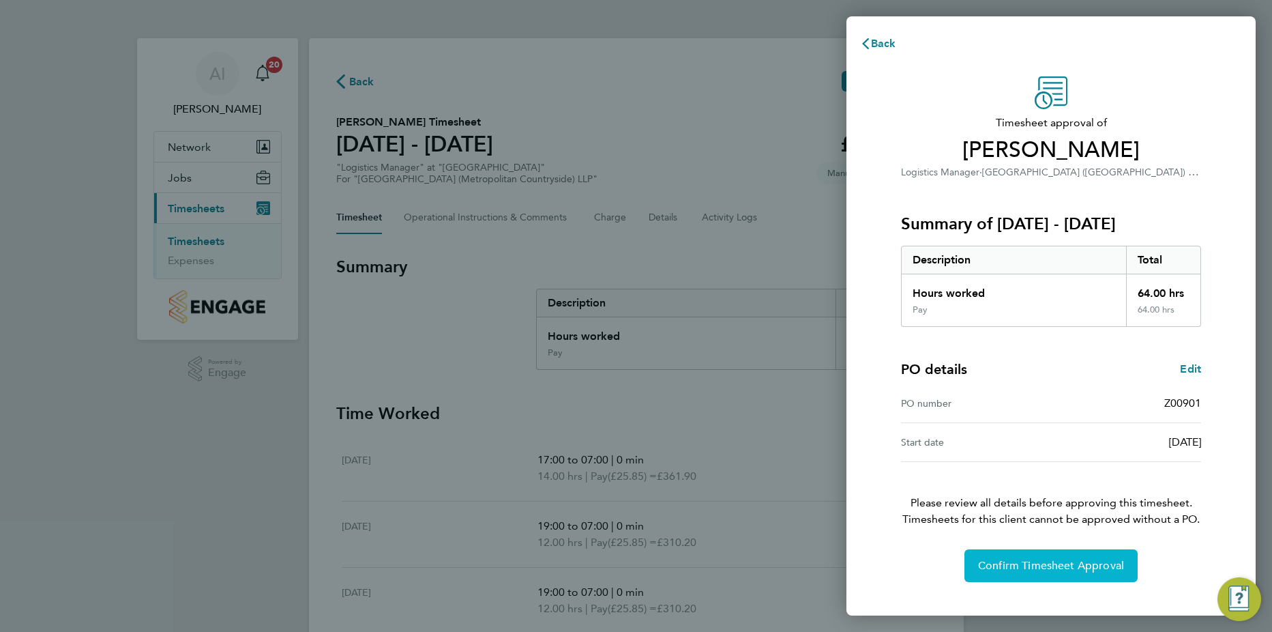
click at [1004, 557] on button "Confirm Timesheet Approval" at bounding box center [1051, 565] width 173 height 33
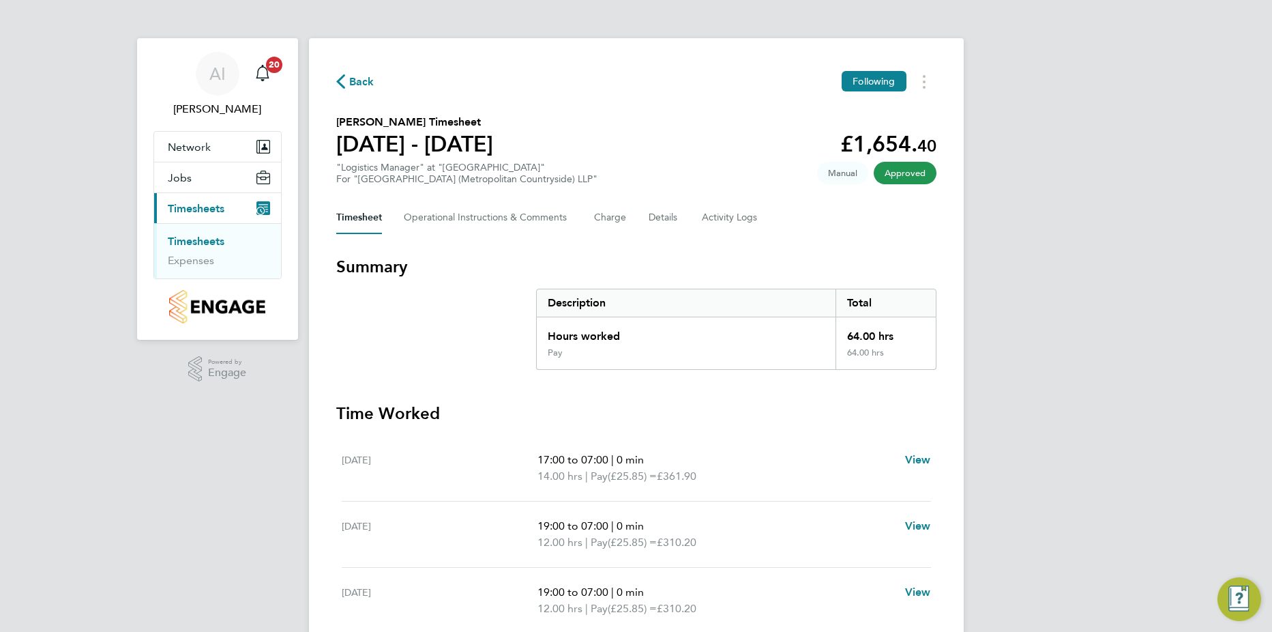
click at [206, 237] on link "Timesheets" at bounding box center [196, 241] width 57 height 13
